Goal: Find specific page/section: Find specific page/section

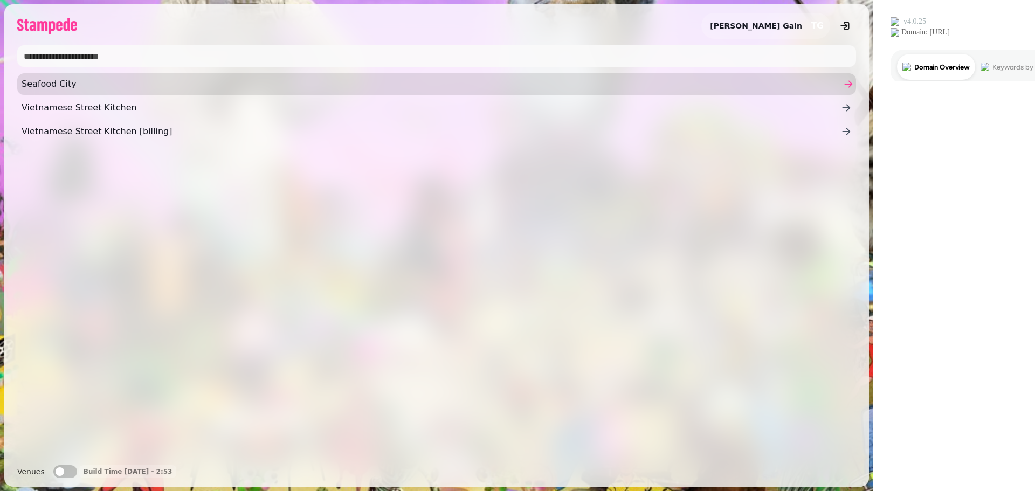
click at [45, 82] on span "Seafood City" at bounding box center [431, 84] width 819 height 13
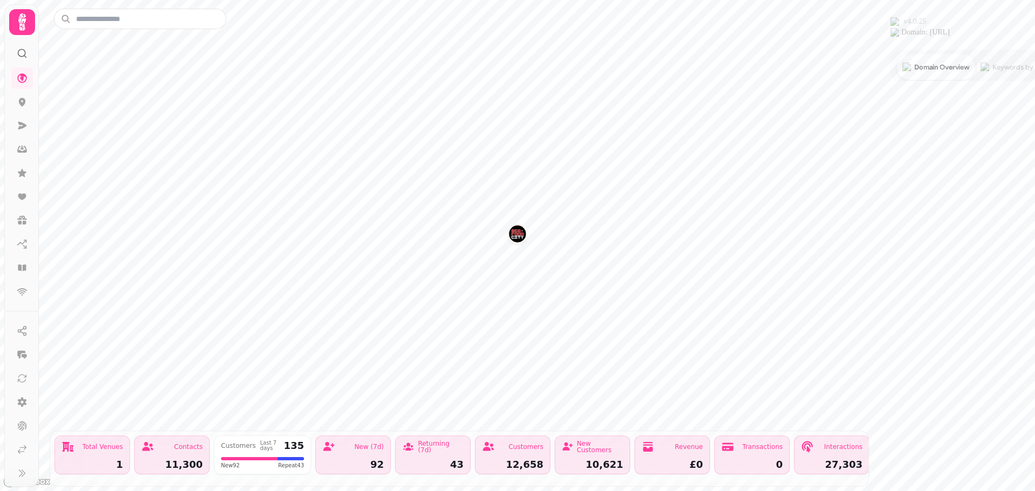
click at [19, 22] on icon at bounding box center [22, 21] width 8 height 17
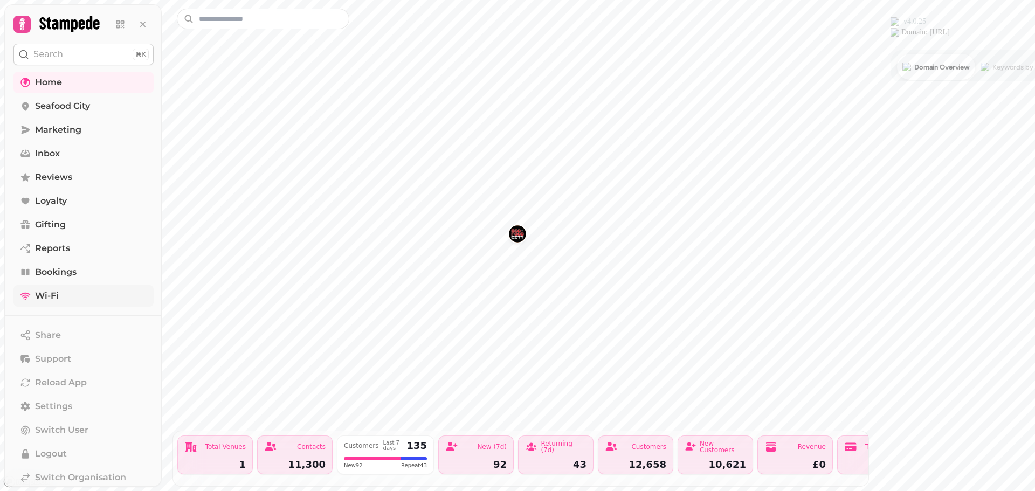
click at [37, 296] on span "Wi-Fi" at bounding box center [47, 295] width 24 height 13
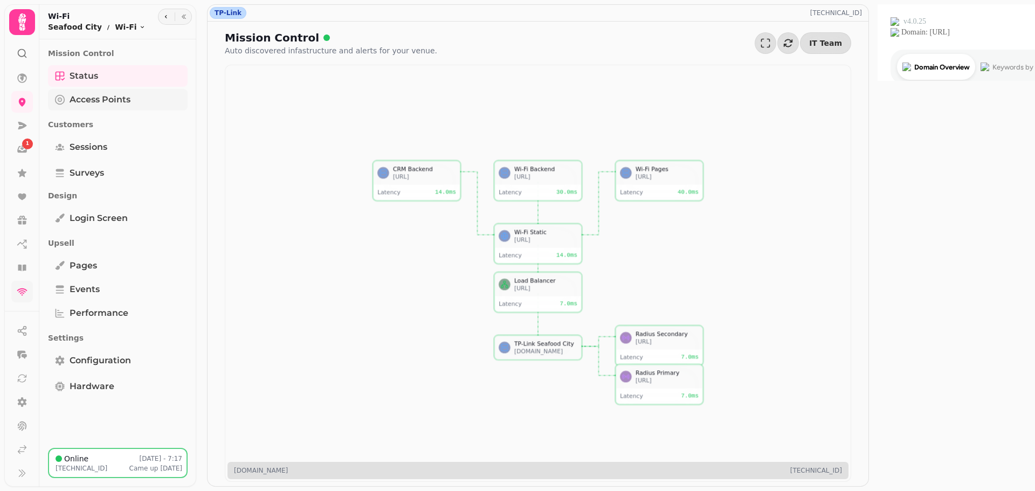
click at [89, 100] on span "Access Points" at bounding box center [100, 99] width 61 height 13
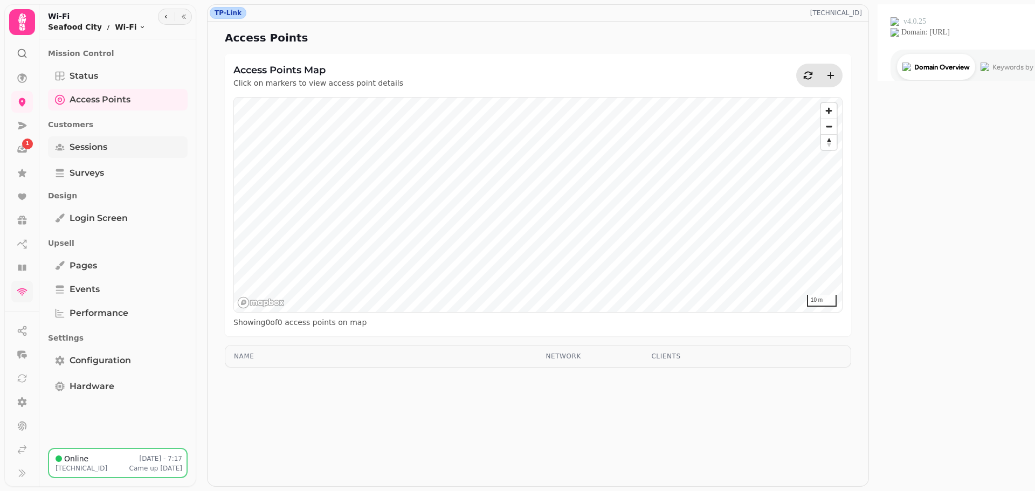
click at [89, 151] on span "Sessions" at bounding box center [89, 147] width 38 height 13
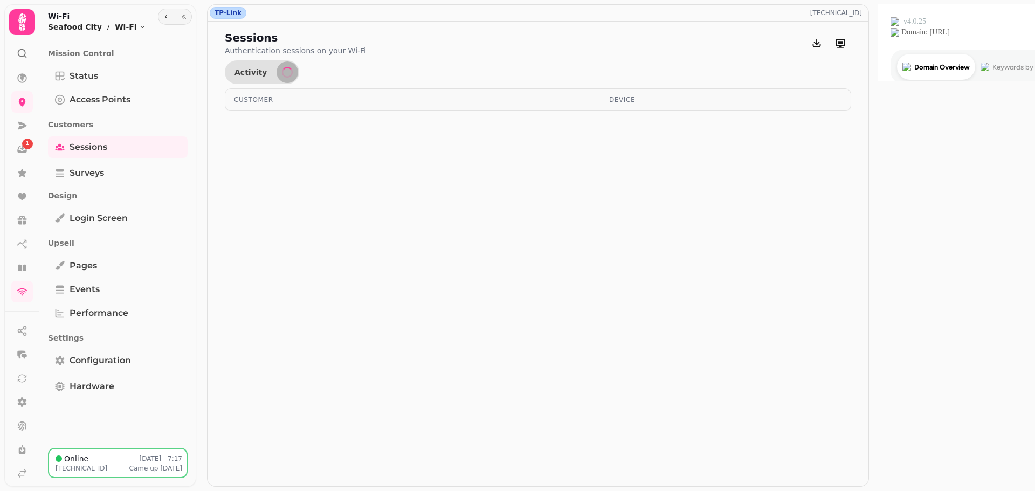
select select "**"
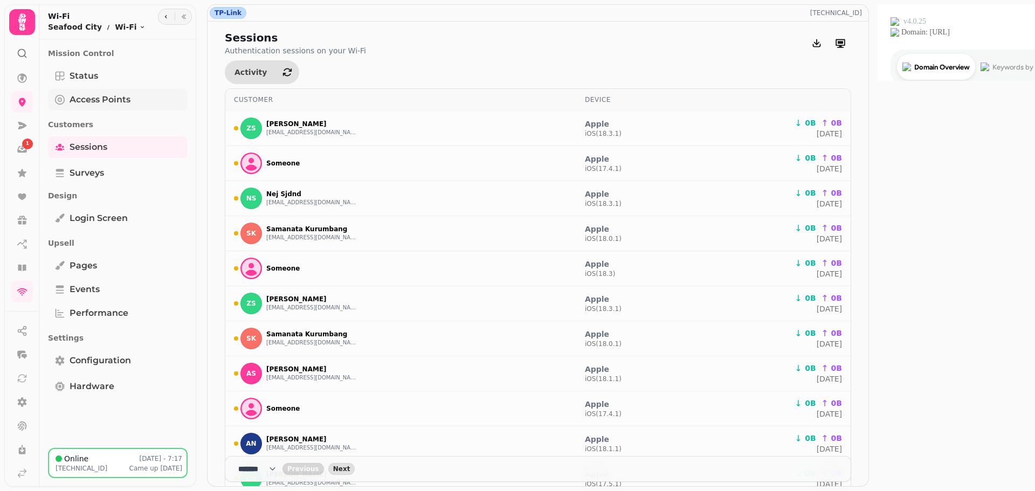
click at [87, 100] on span "Access Points" at bounding box center [100, 99] width 61 height 13
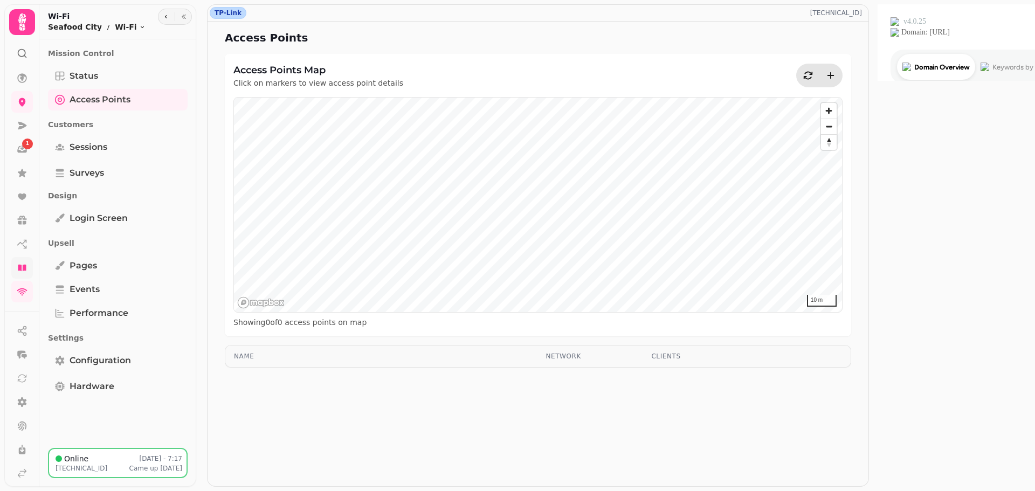
click at [23, 271] on icon at bounding box center [22, 268] width 8 height 6
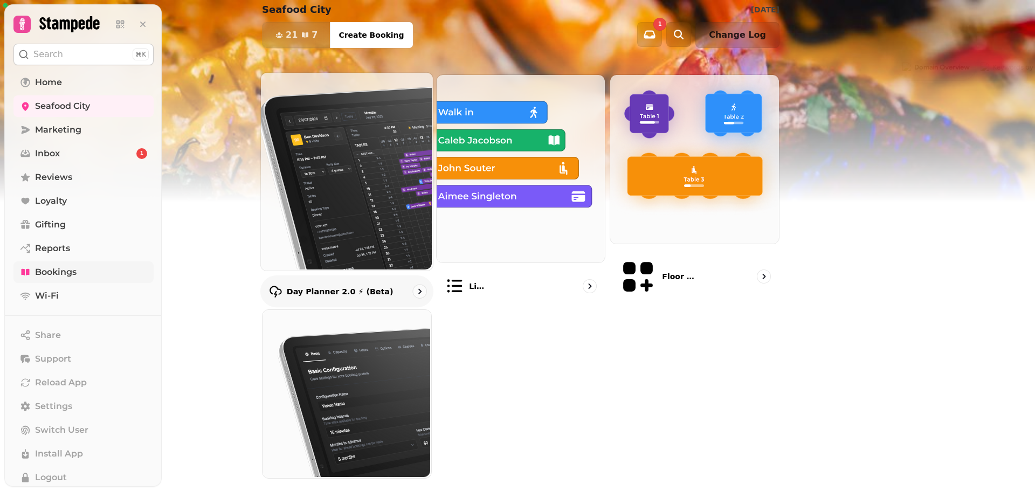
scroll to position [86, 0]
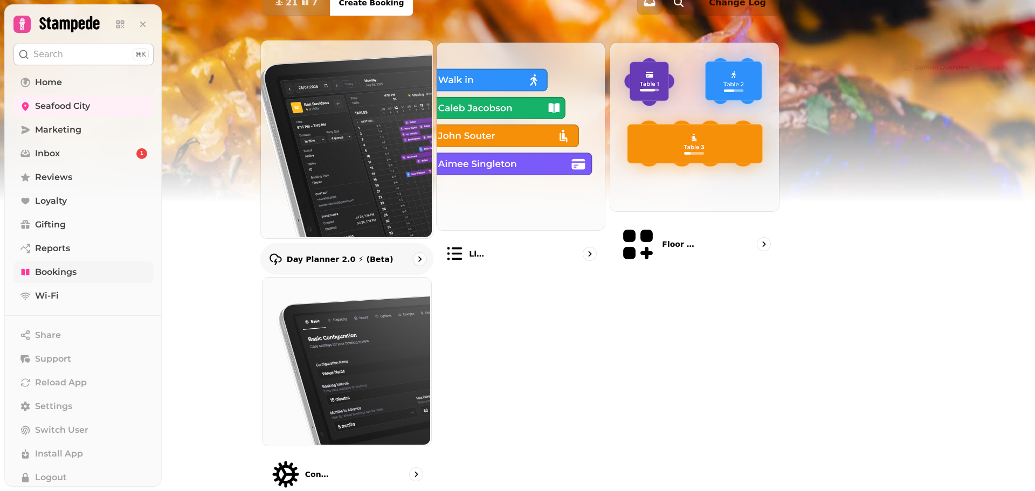
click at [432, 195] on img at bounding box center [346, 138] width 172 height 198
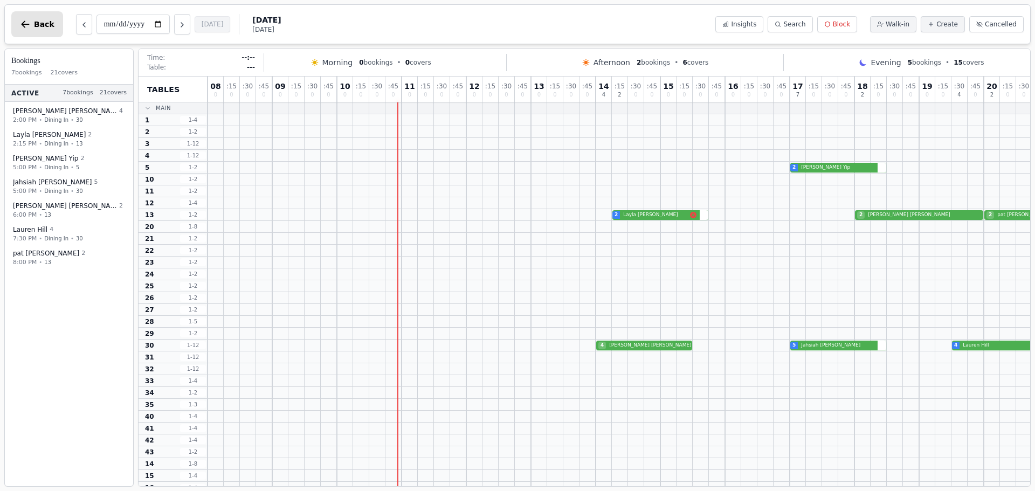
click at [32, 25] on button "Back" at bounding box center [37, 24] width 52 height 26
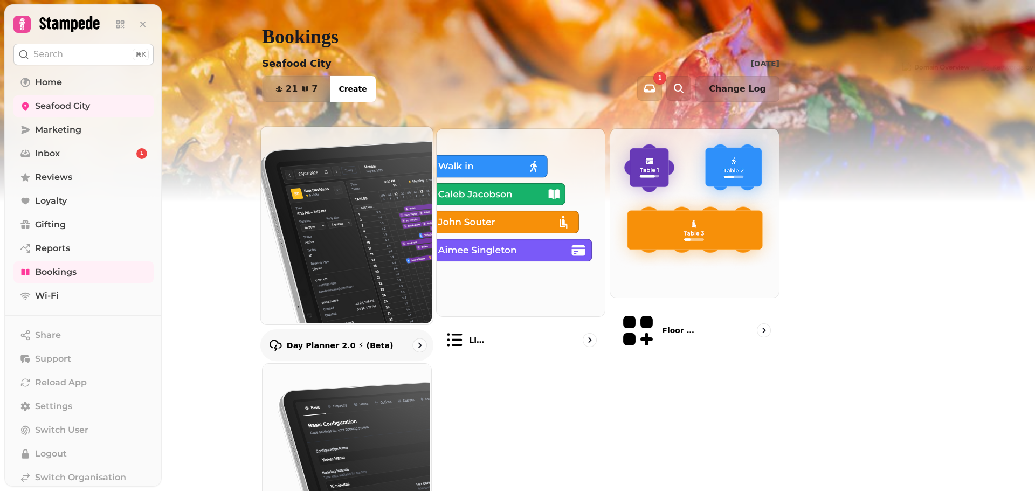
click at [414, 250] on img at bounding box center [346, 225] width 172 height 198
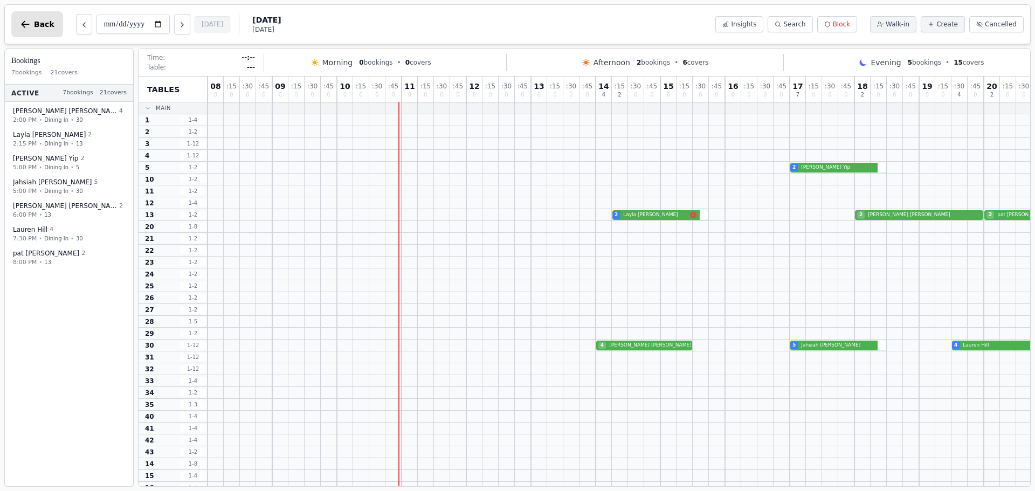
click at [39, 29] on button "Back" at bounding box center [37, 24] width 52 height 26
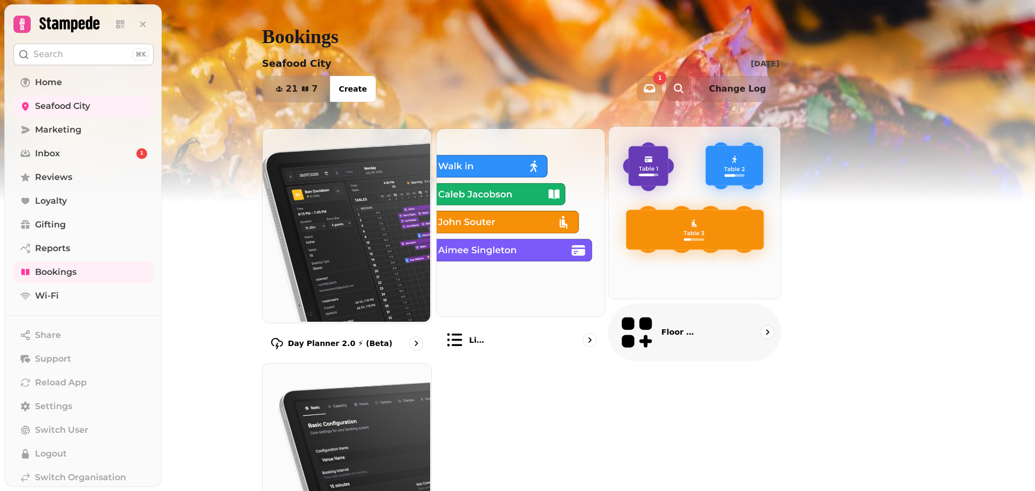
click at [755, 239] on img at bounding box center [694, 212] width 172 height 172
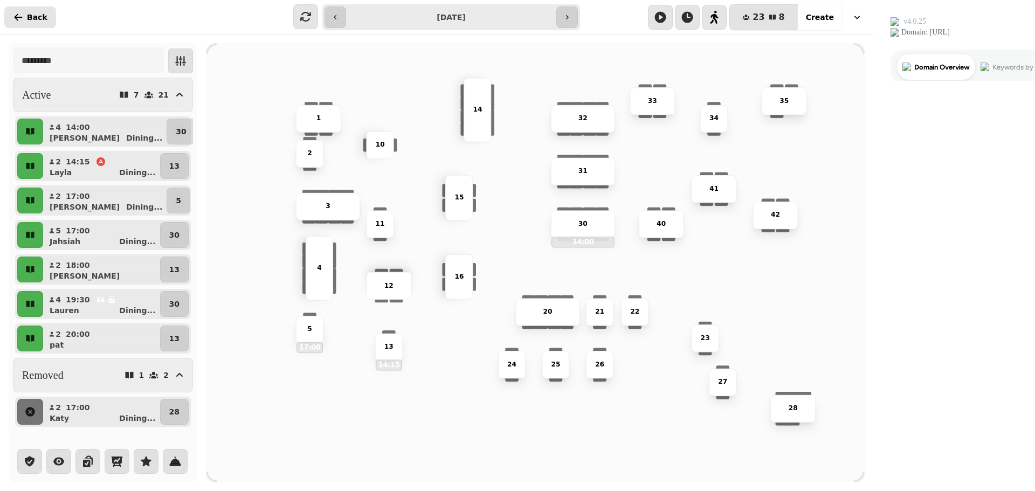
click at [18, 19] on icon "button" at bounding box center [19, 16] width 8 height 7
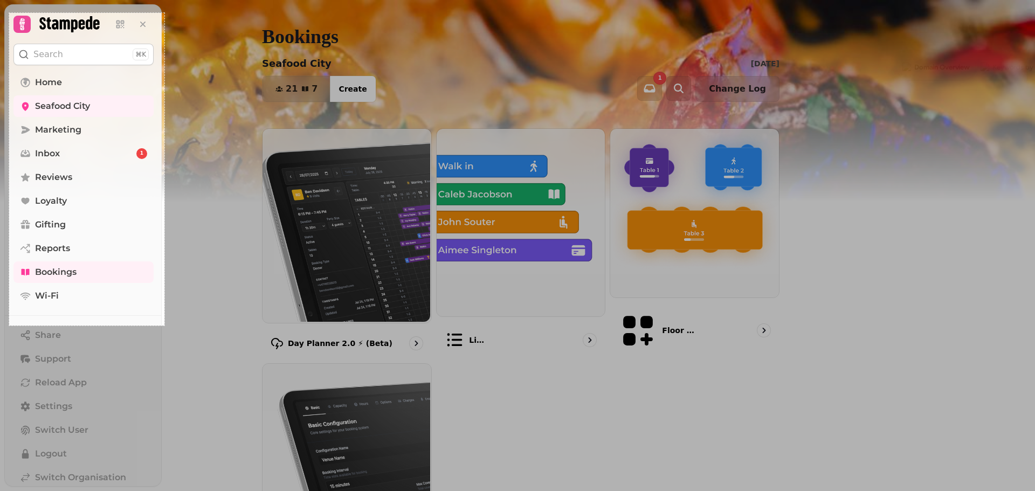
drag, startPoint x: 15, startPoint y: 67, endPoint x: 164, endPoint y: 326, distance: 299.0
click at [164, 326] on div "288 X 580" at bounding box center [517, 245] width 1035 height 491
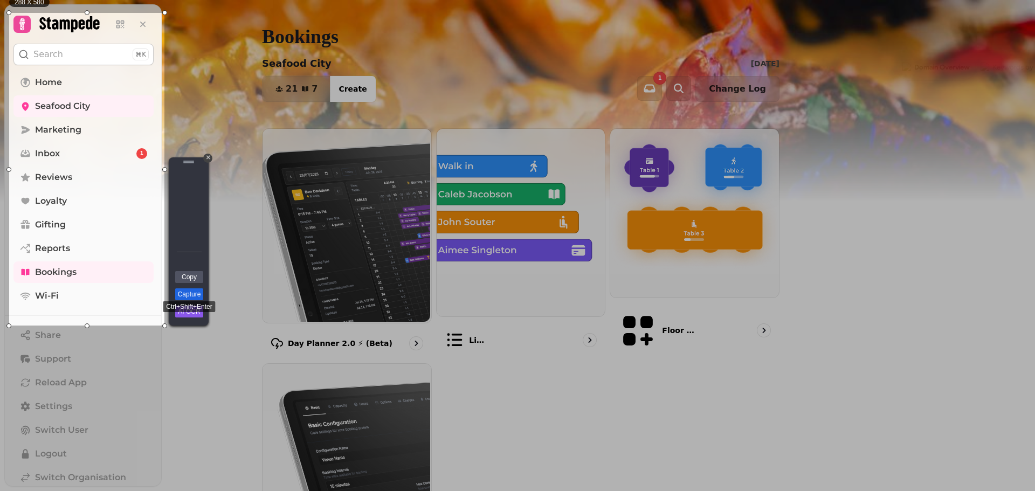
click at [197, 295] on link "Capture" at bounding box center [189, 294] width 28 height 12
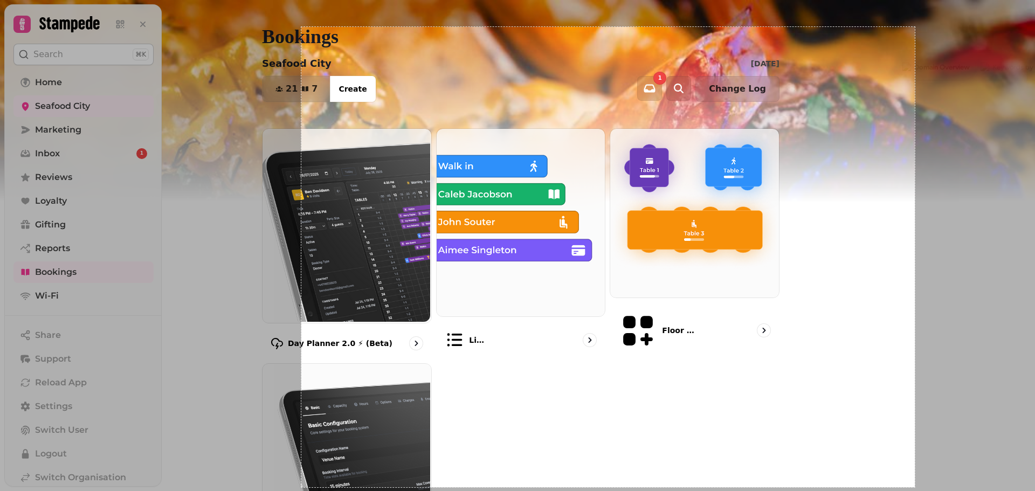
drag, startPoint x: 301, startPoint y: 27, endPoint x: 915, endPoint y: 487, distance: 767.0
click at [915, 487] on div "1138 X 854" at bounding box center [517, 245] width 1035 height 491
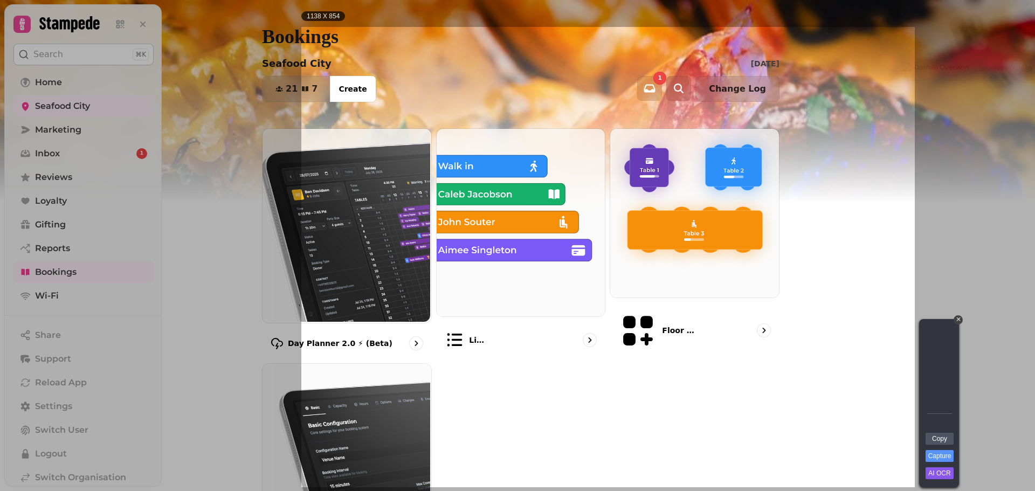
drag, startPoint x: 1030, startPoint y: 244, endPoint x: 1035, endPoint y: 289, distance: 45.5
click at [1035, 289] on div at bounding box center [975, 243] width 120 height 487
click at [959, 319] on div "+" at bounding box center [958, 319] width 9 height 9
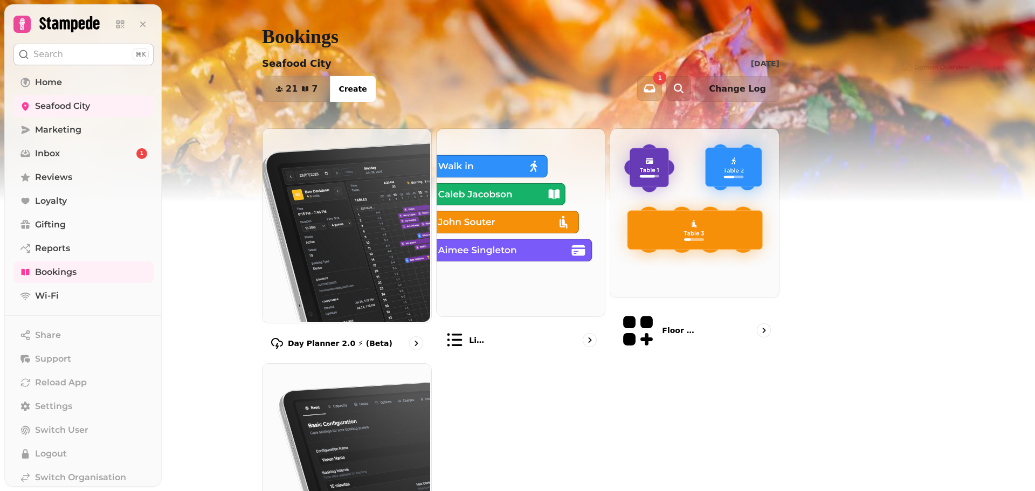
click at [873, 288] on div "Bookings Seafood City [DATE] 21 7 Covers Create 1 Change Log Day Planner 2.0 ⚡ …" at bounding box center [518, 245] width 712 height 491
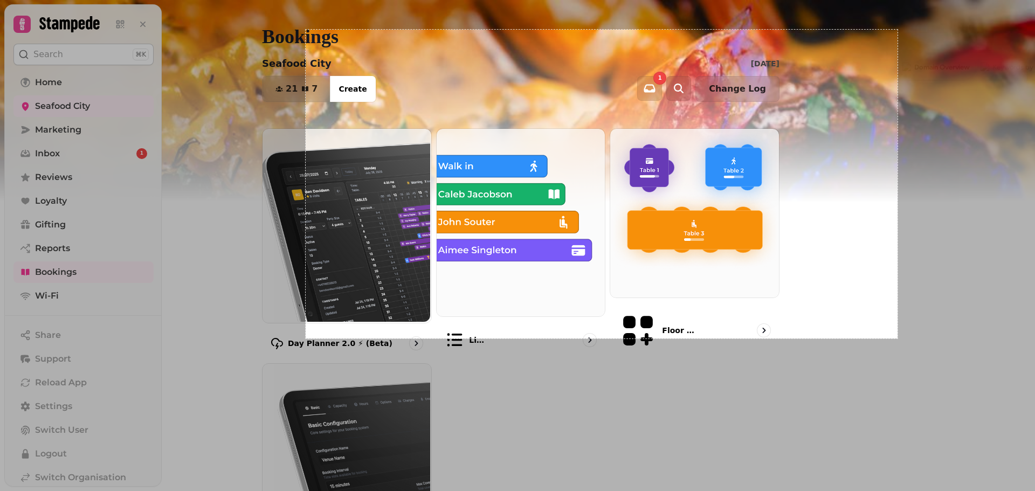
drag, startPoint x: 306, startPoint y: 30, endPoint x: 898, endPoint y: 339, distance: 667.7
click at [898, 339] on div "1098 X 573" at bounding box center [517, 245] width 1035 height 491
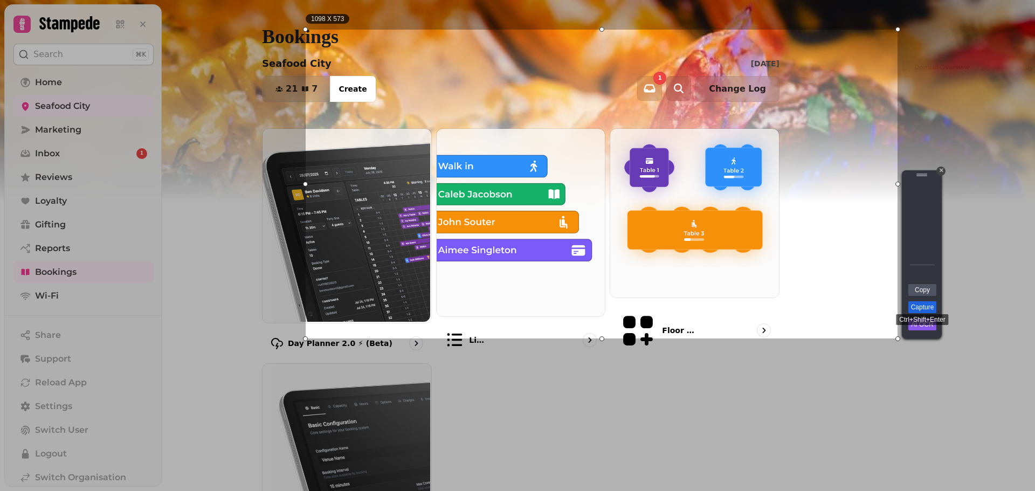
click at [928, 307] on link "Capture" at bounding box center [922, 307] width 28 height 12
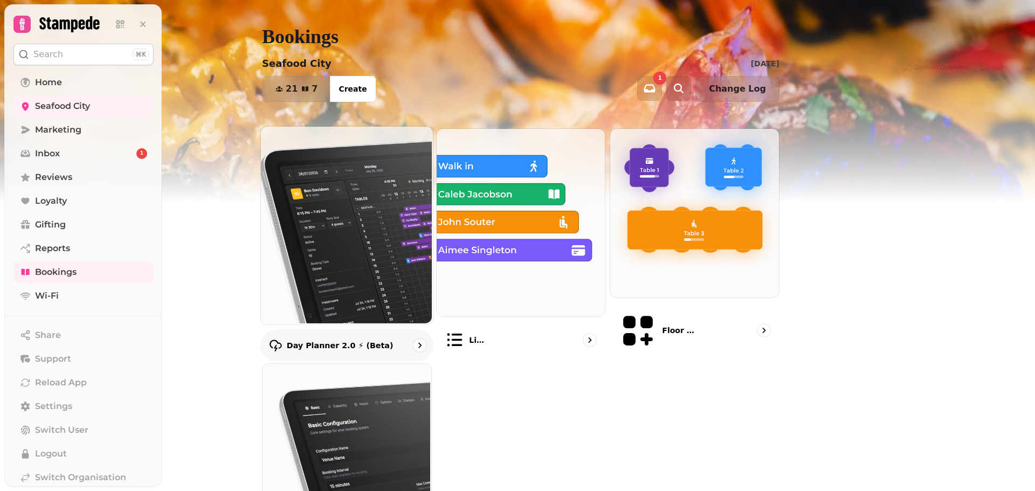
click at [406, 252] on img at bounding box center [346, 225] width 172 height 198
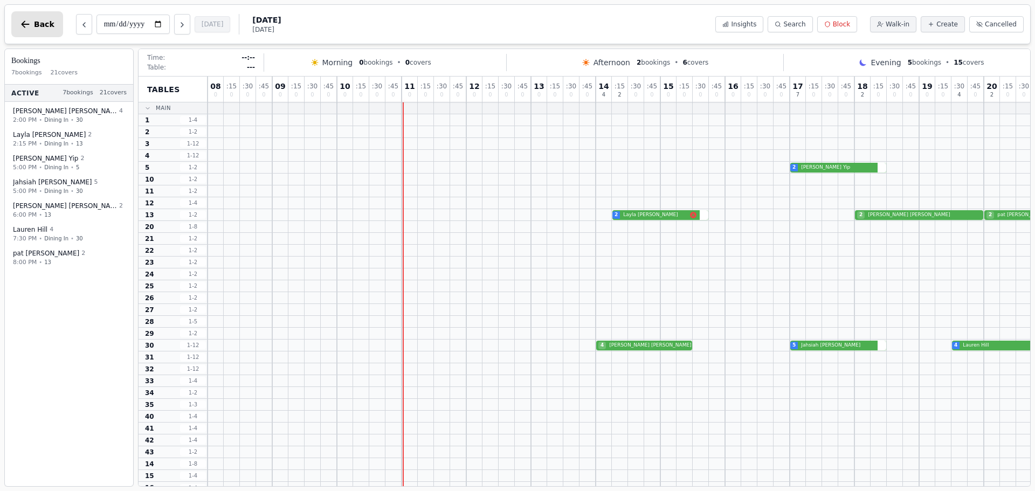
click at [28, 27] on icon "button" at bounding box center [25, 24] width 11 height 11
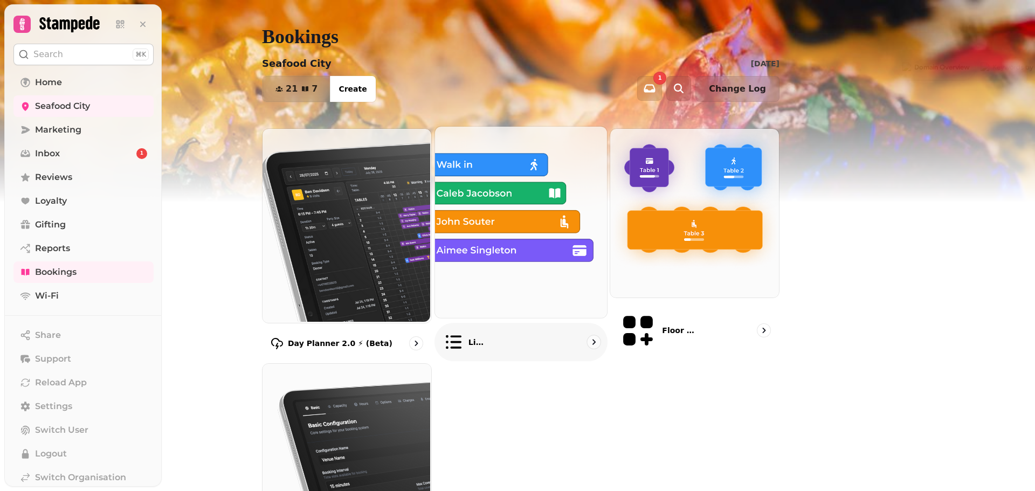
click at [605, 202] on img at bounding box center [519, 221] width 172 height 191
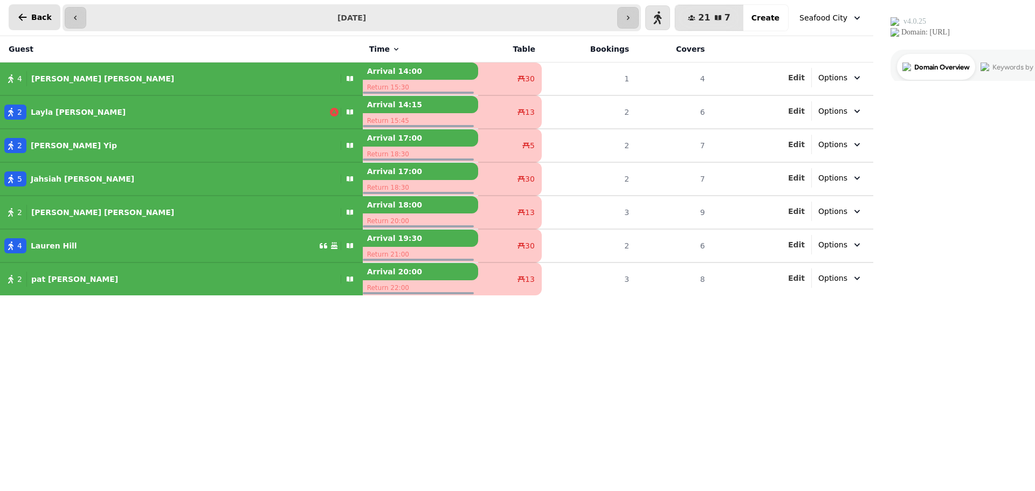
click at [36, 14] on span "Back" at bounding box center [41, 17] width 20 height 8
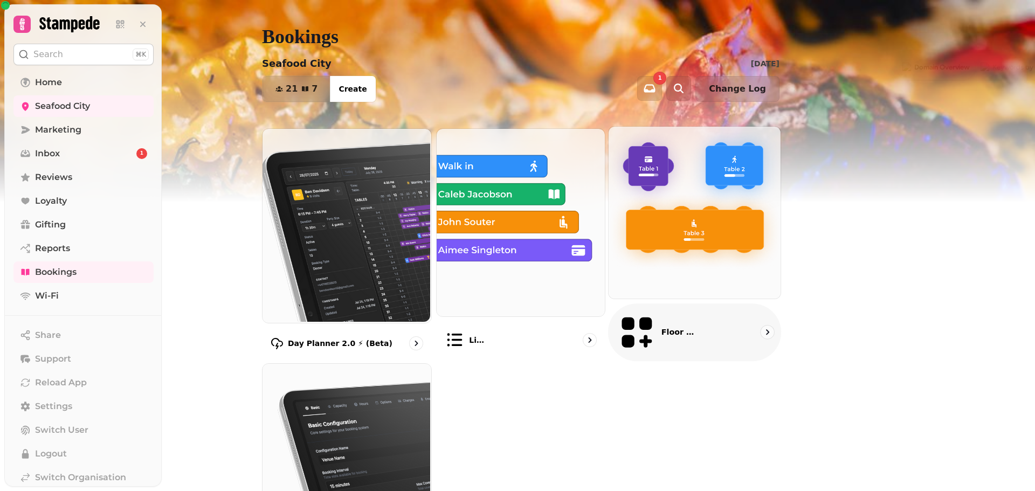
click at [776, 217] on img at bounding box center [694, 212] width 172 height 172
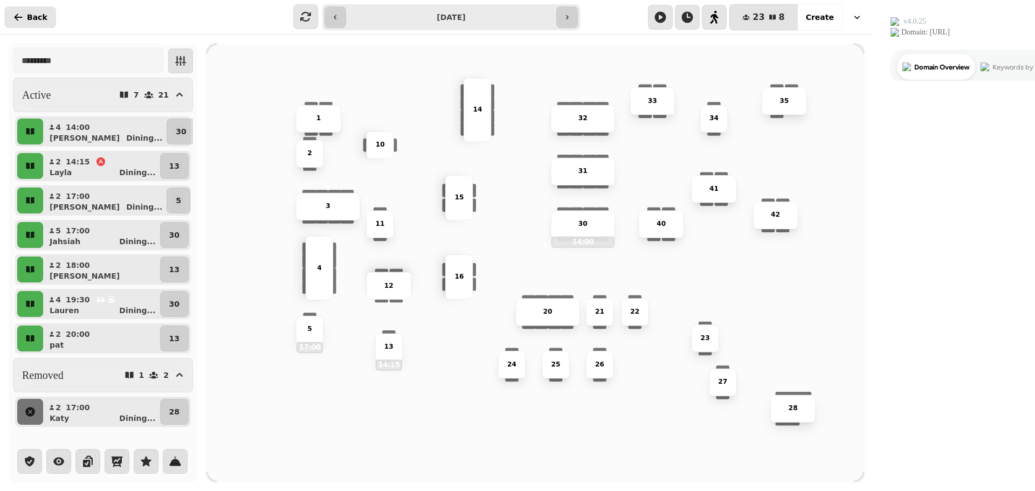
click at [35, 15] on span "Back" at bounding box center [37, 17] width 20 height 8
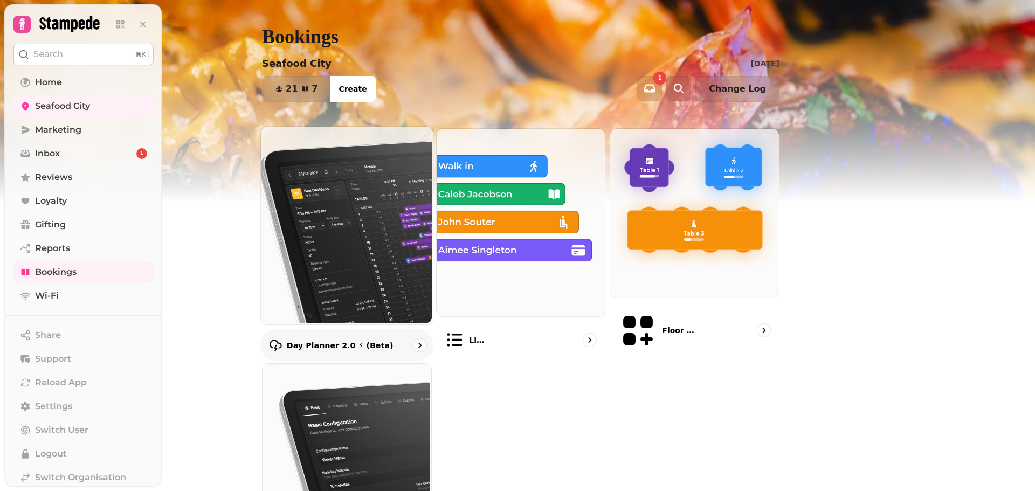
click at [432, 217] on img at bounding box center [346, 225] width 172 height 198
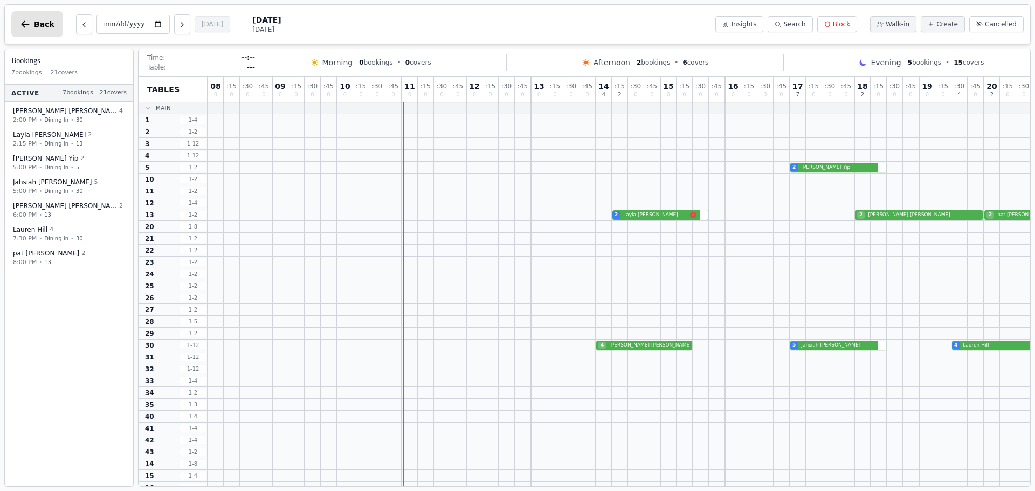
click at [35, 30] on button "Back" at bounding box center [37, 24] width 52 height 26
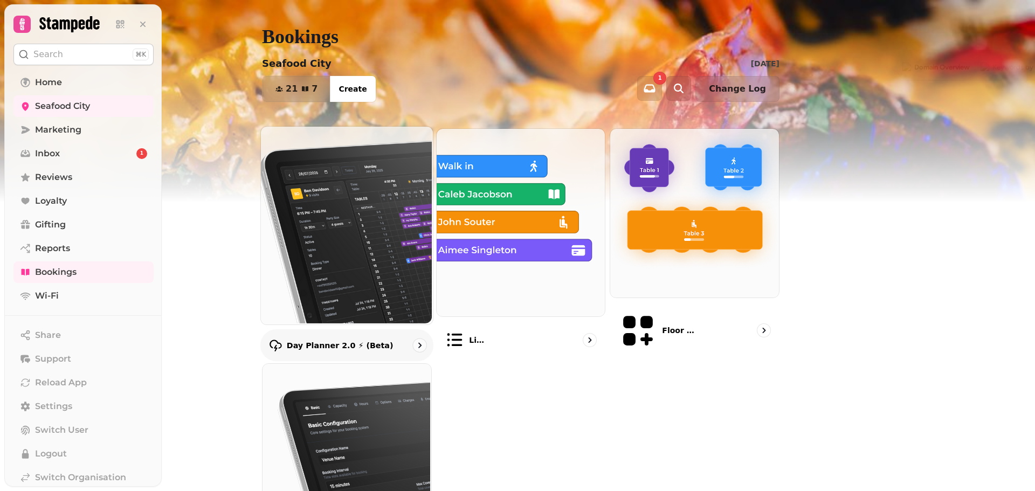
click at [422, 342] on icon "go to" at bounding box center [419, 344] width 3 height 5
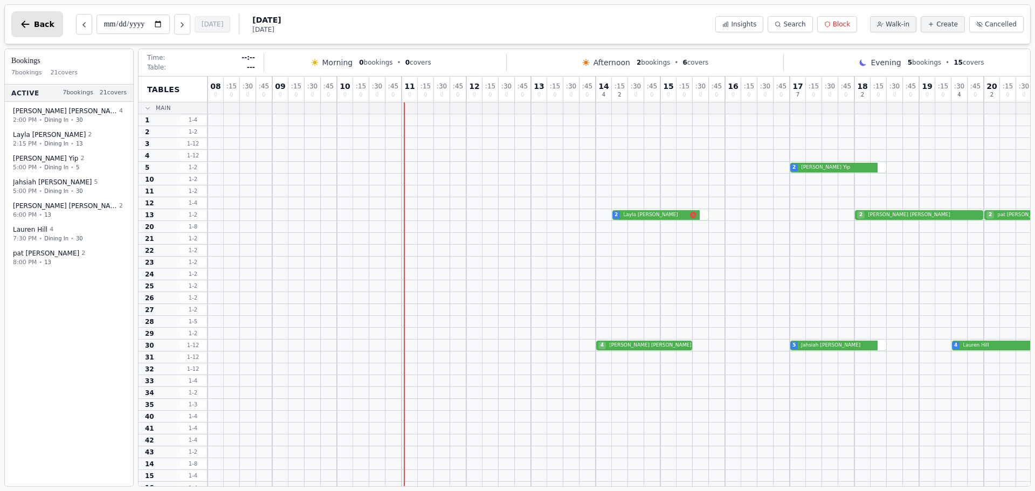
click at [29, 30] on button "Back" at bounding box center [37, 24] width 52 height 26
